Goal: Transaction & Acquisition: Book appointment/travel/reservation

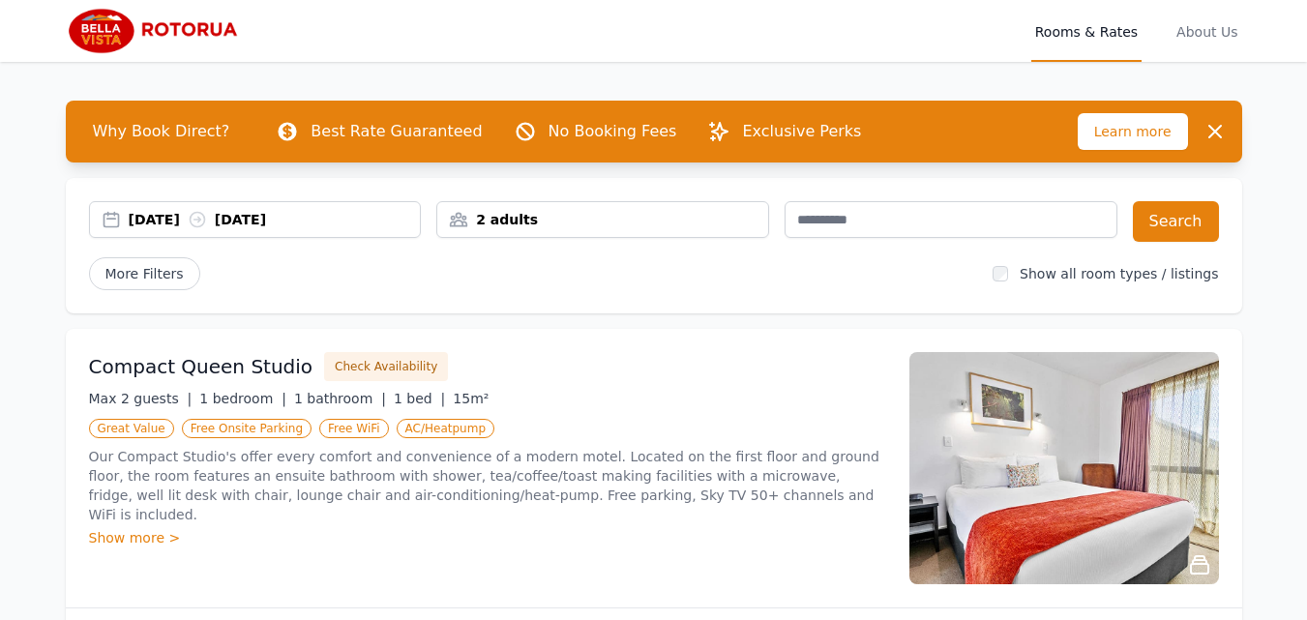
click at [729, 224] on div "2 adults" at bounding box center [602, 219] width 331 height 19
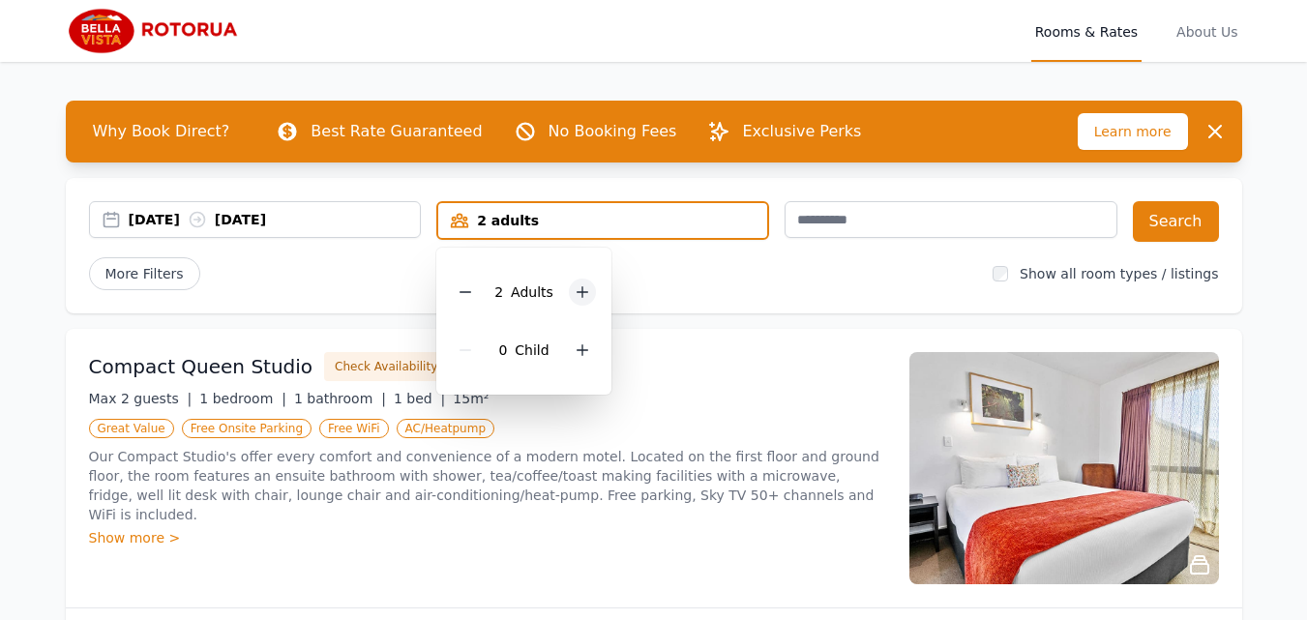
click at [579, 289] on icon at bounding box center [582, 291] width 15 height 15
click at [156, 223] on div "[DATE] [DATE]" at bounding box center [275, 219] width 292 height 19
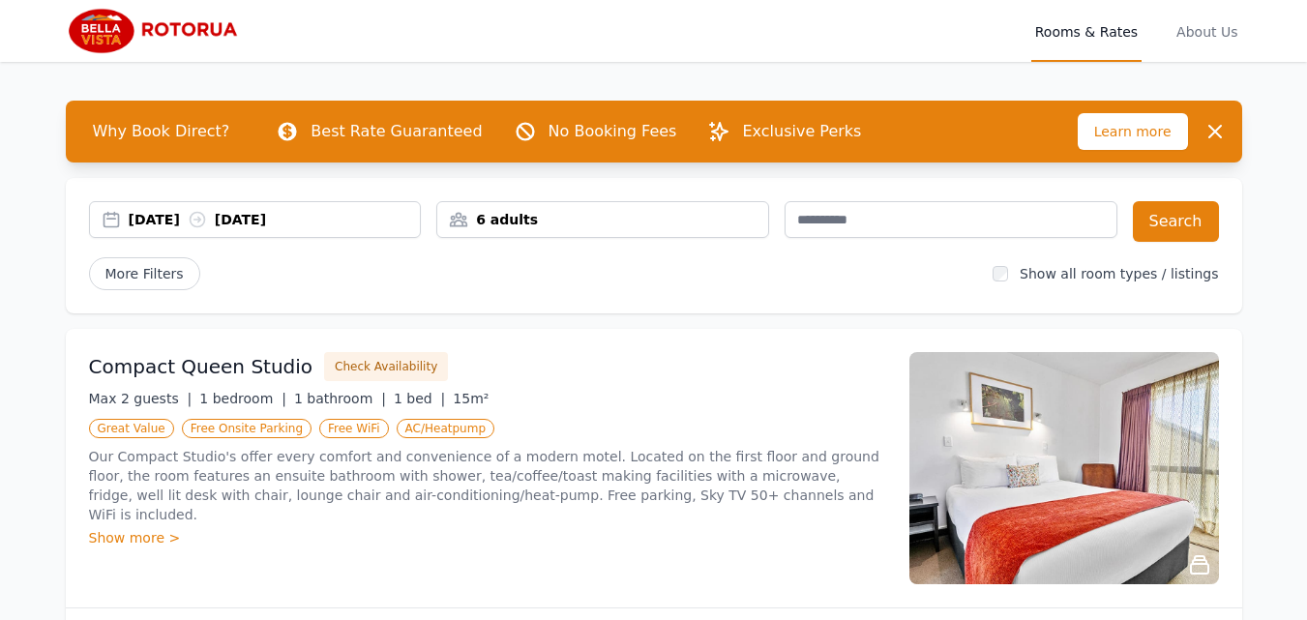
click at [151, 222] on div "[DATE] [DATE]" at bounding box center [275, 219] width 292 height 19
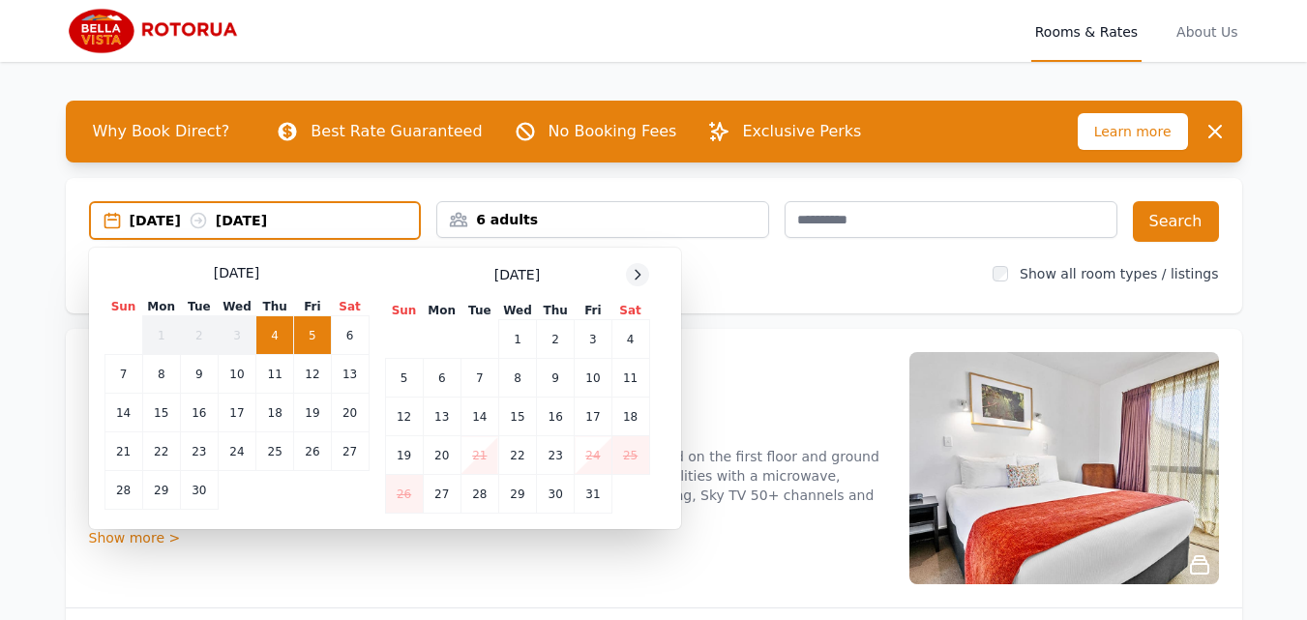
click at [639, 275] on icon at bounding box center [637, 274] width 15 height 15
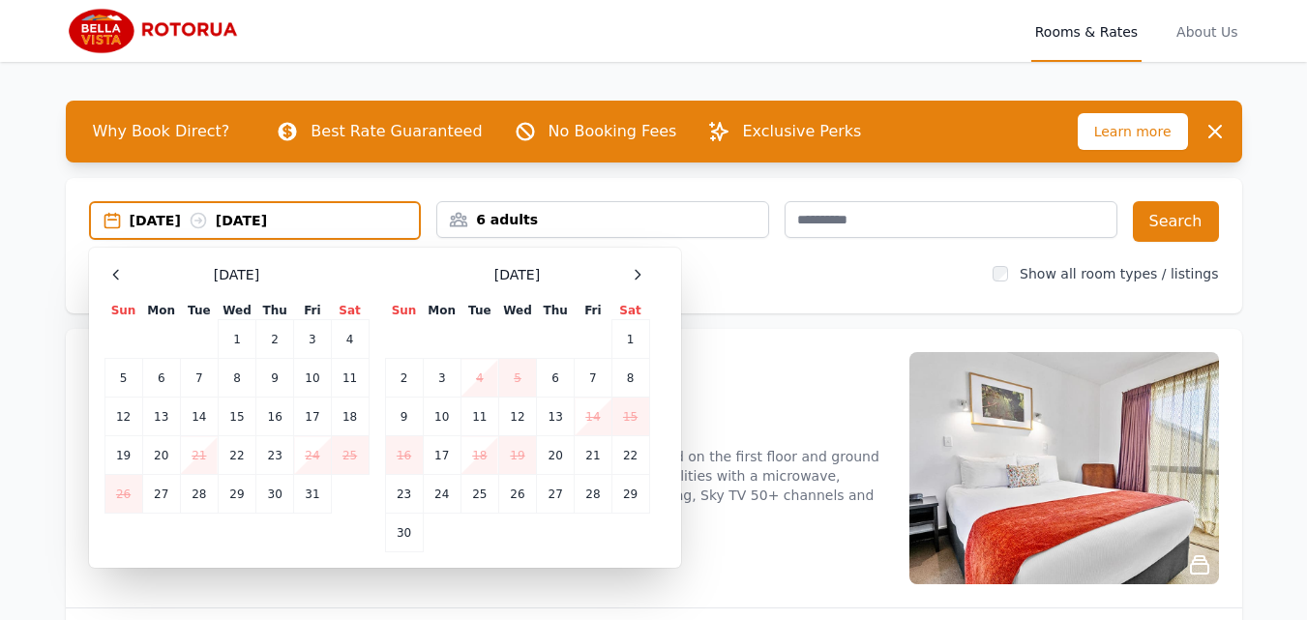
click at [192, 457] on td "21" at bounding box center [199, 455] width 38 height 39
click at [117, 455] on td "19" at bounding box center [123, 455] width 38 height 39
click at [199, 458] on td "21" at bounding box center [199, 455] width 38 height 39
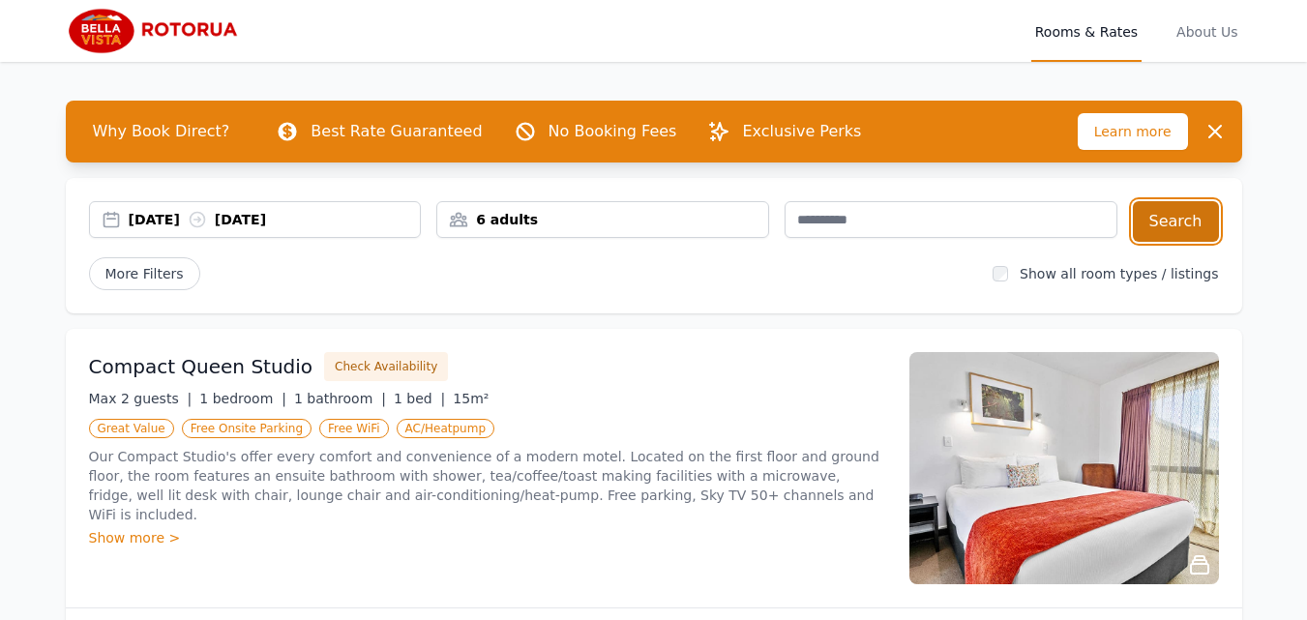
click at [1189, 225] on button "Search" at bounding box center [1176, 221] width 86 height 41
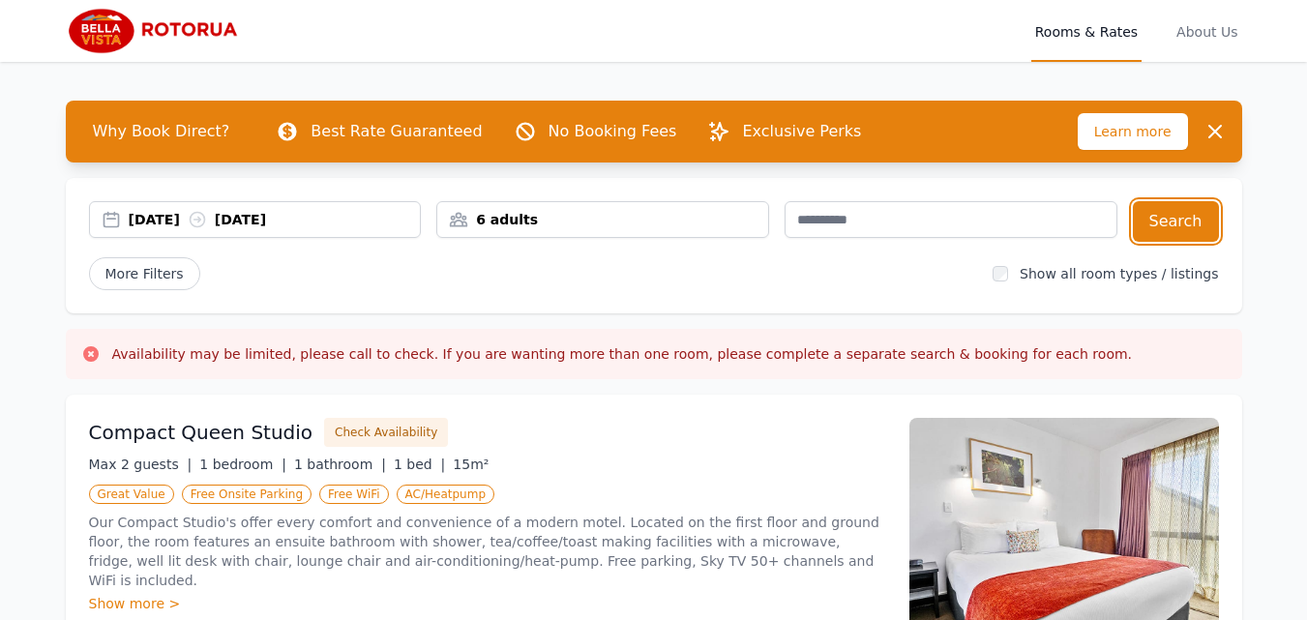
click at [570, 224] on div "6 adults" at bounding box center [602, 219] width 331 height 19
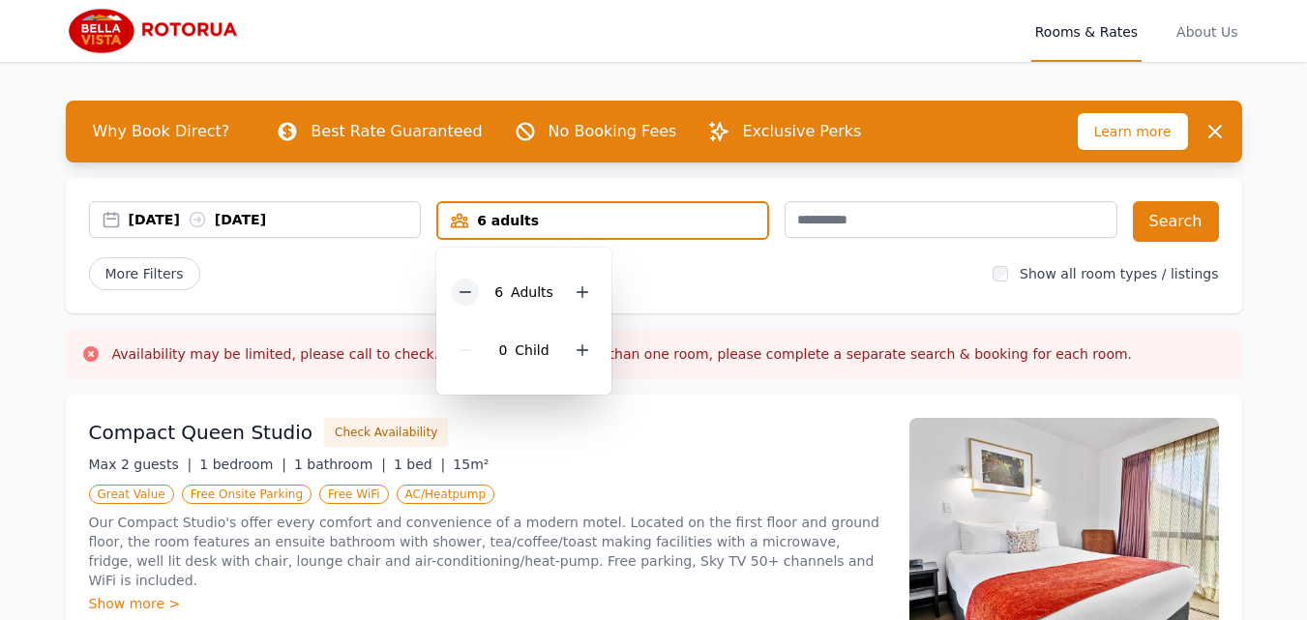
click at [473, 293] on icon at bounding box center [465, 291] width 15 height 15
click at [473, 294] on icon at bounding box center [465, 291] width 15 height 15
click at [1171, 218] on button "Search" at bounding box center [1176, 221] width 86 height 41
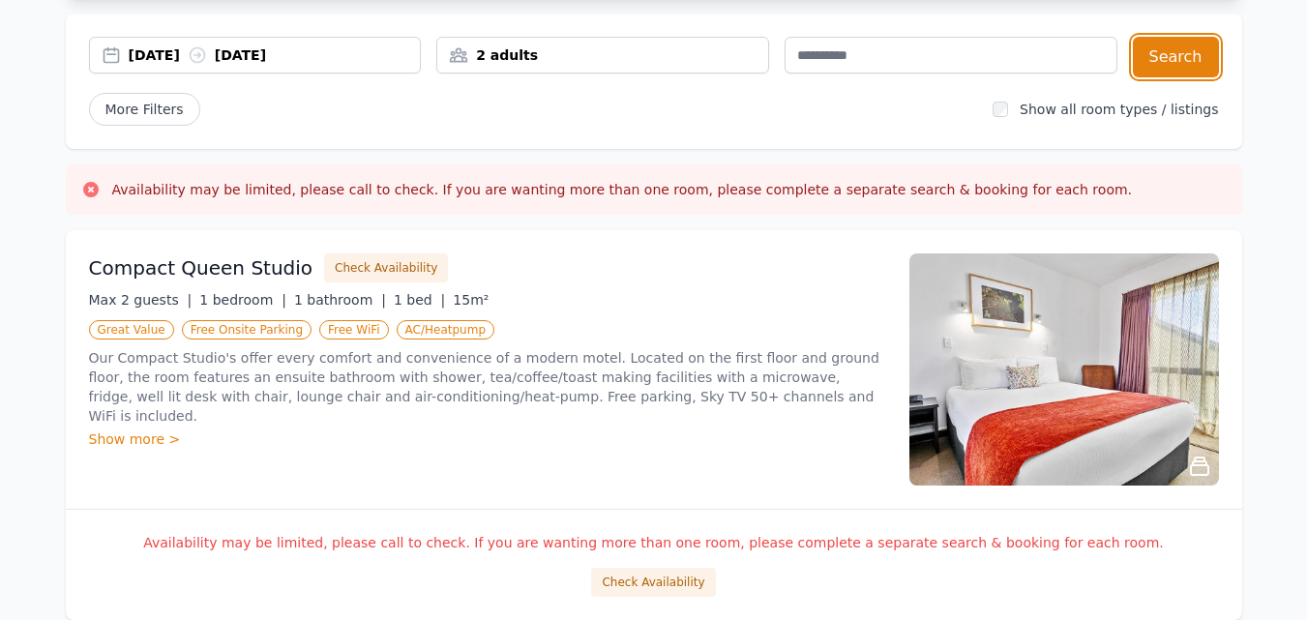
scroll to position [191, 0]
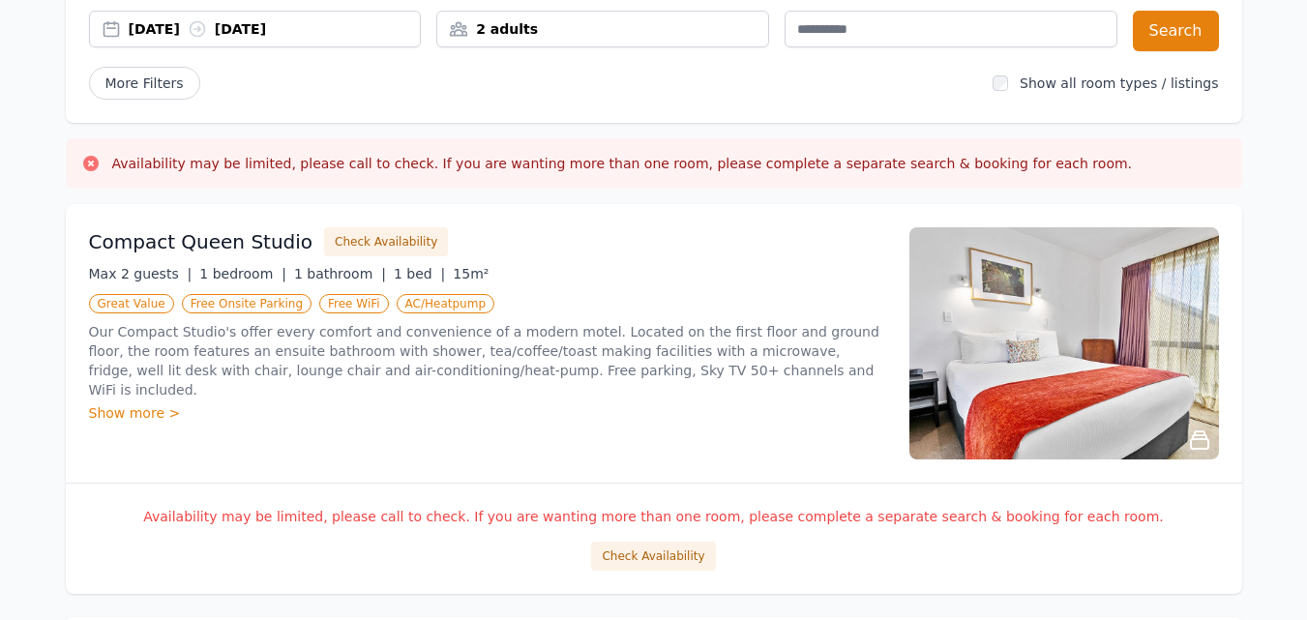
click at [123, 403] on div "Show more >" at bounding box center [487, 412] width 797 height 19
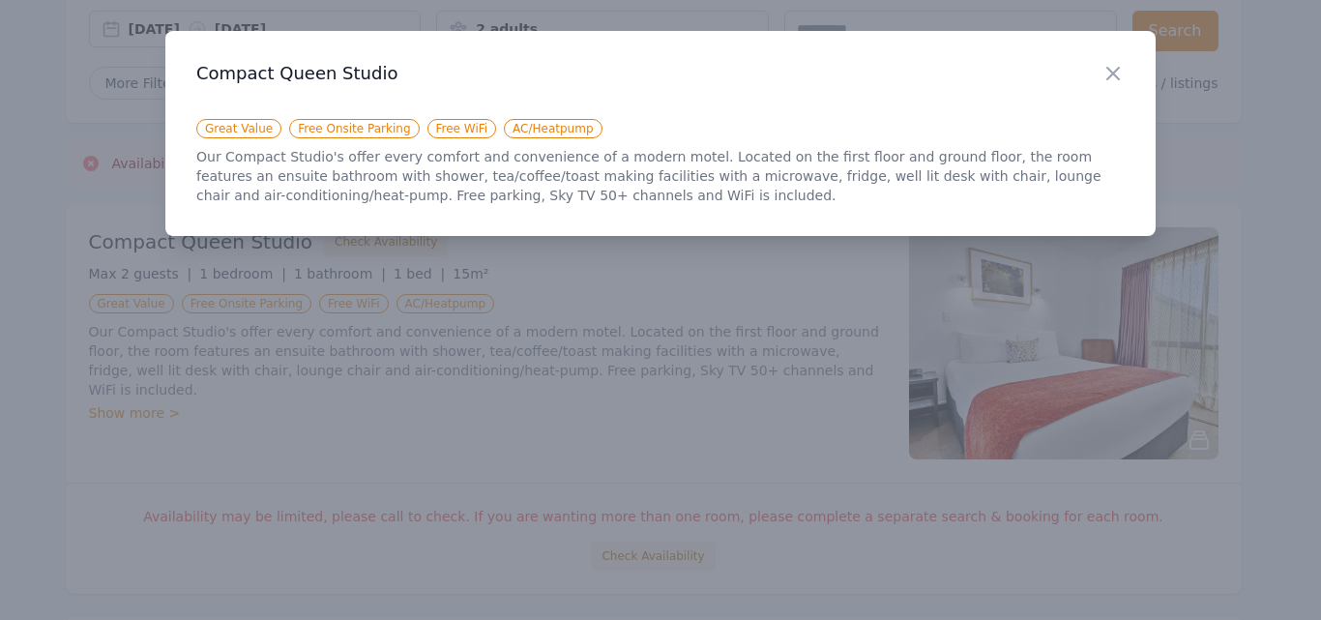
click at [113, 462] on div at bounding box center [660, 310] width 1321 height 620
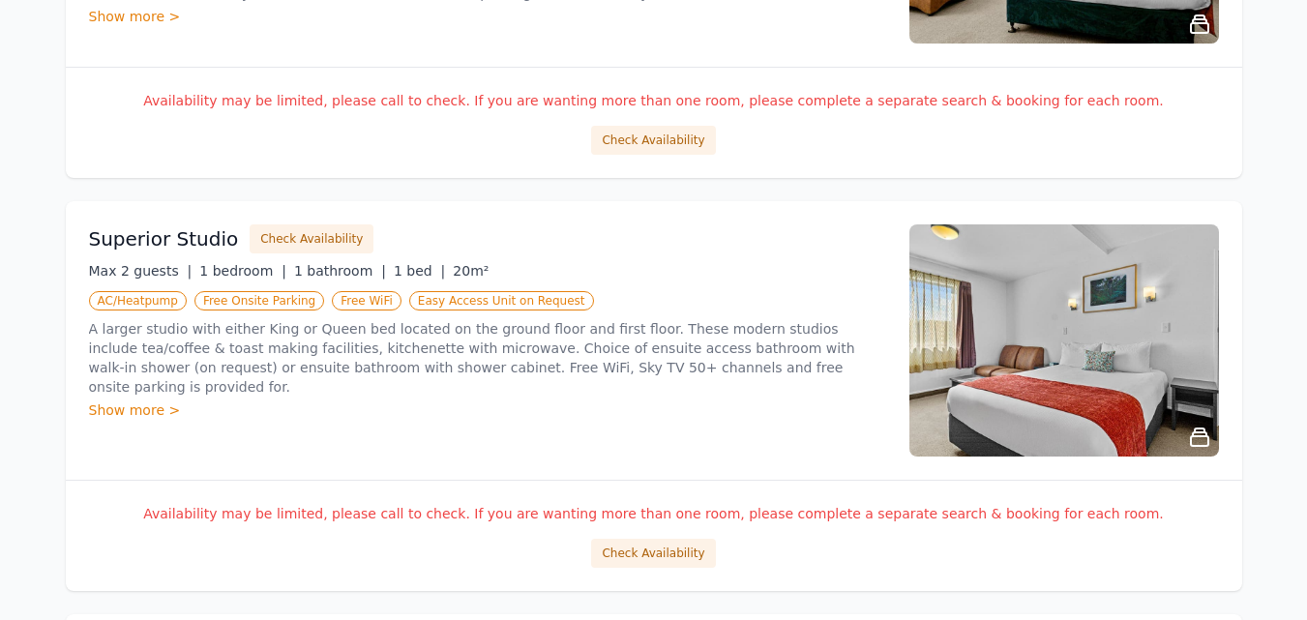
scroll to position [1071, 0]
